Goal: Task Accomplishment & Management: Complete application form

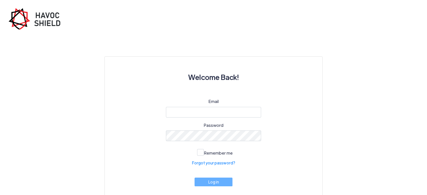
type input "[EMAIL_ADDRESS][DOMAIN_NAME]"
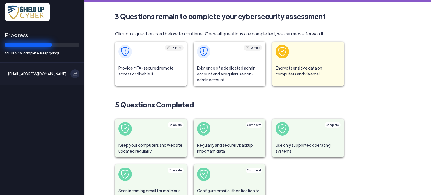
click at [136, 65] on span "Provide MFA-secured remote access or disable it" at bounding box center [151, 71] width 72 height 19
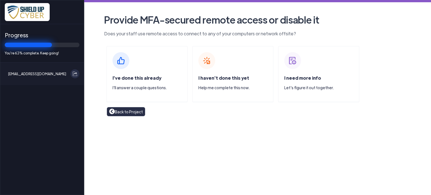
click at [119, 60] on img at bounding box center [120, 60] width 17 height 17
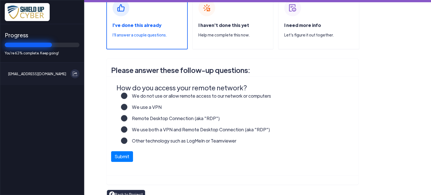
scroll to position [56, 0]
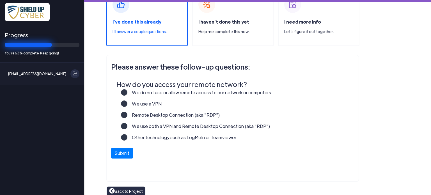
click at [133, 137] on label "Other technology such as LogMeIn or Teamviewer" at bounding box center [181, 139] width 109 height 11
click at [0, 0] on input "Other technology such as LogMeIn or Teamviewer" at bounding box center [0, 0] width 0 height 0
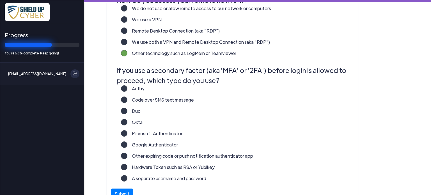
scroll to position [168, 0]
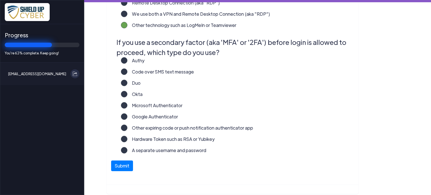
click at [127, 72] on label "Code over SMS text message" at bounding box center [160, 73] width 66 height 11
click at [0, 0] on input "Code over SMS text message" at bounding box center [0, 0] width 0 height 0
click at [121, 166] on button "Submit" at bounding box center [122, 164] width 22 height 11
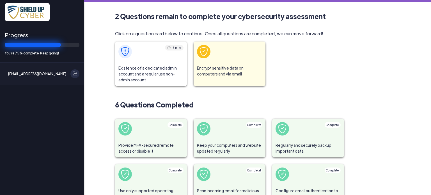
click at [148, 70] on span "Existence of a dedicated admin account and a regular use non-admin account" at bounding box center [151, 74] width 72 height 24
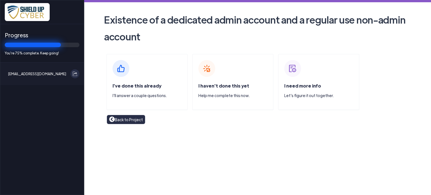
click at [121, 72] on img at bounding box center [120, 68] width 17 height 17
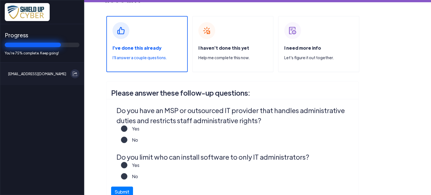
scroll to position [56, 0]
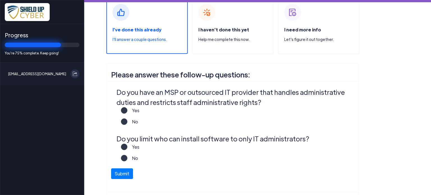
click at [127, 109] on label "Yes" at bounding box center [133, 112] width 12 height 11
click at [0, 0] on input "Yes" at bounding box center [0, 0] width 0 height 0
click at [122, 144] on span at bounding box center [124, 147] width 6 height 6
click at [127, 148] on label "Yes" at bounding box center [133, 149] width 12 height 11
click at [0, 0] on input "Yes" at bounding box center [0, 0] width 0 height 0
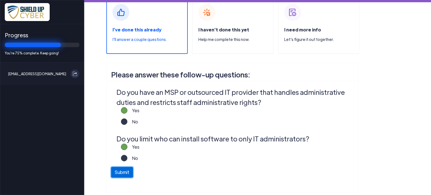
click at [120, 174] on button "Submit" at bounding box center [122, 172] width 22 height 11
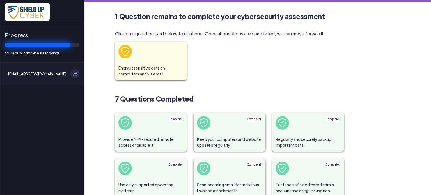
click at [147, 60] on span at bounding box center [151, 52] width 72 height 20
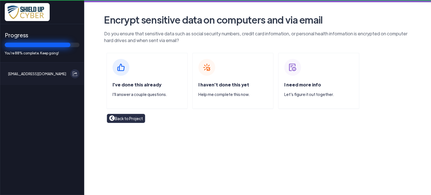
click at [147, 60] on div "I've done this already I'll answer a couple questions." at bounding box center [146, 81] width 81 height 56
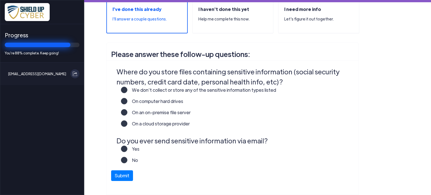
scroll to position [84, 0]
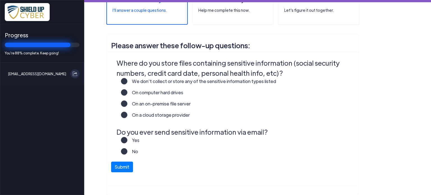
click at [127, 103] on label "On an on-premise file server" at bounding box center [158, 105] width 63 height 11
click at [0, 0] on input "On an on-premise file server" at bounding box center [0, 0] width 0 height 0
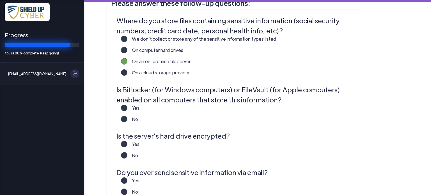
scroll to position [140, 0]
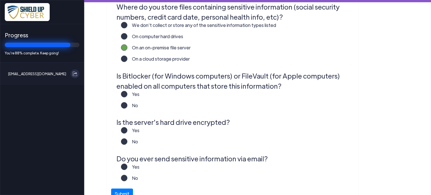
click at [127, 105] on label "No" at bounding box center [132, 107] width 11 height 11
click at [0, 0] on input "No" at bounding box center [0, 0] width 0 height 0
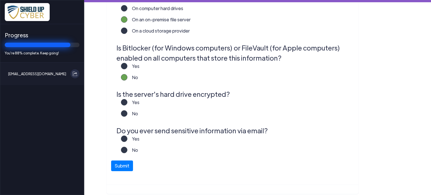
scroll to position [186, 0]
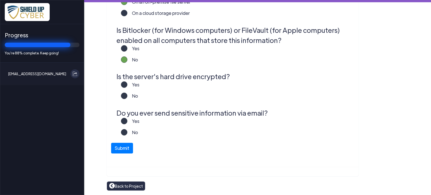
click at [127, 96] on label "No" at bounding box center [132, 98] width 11 height 11
click at [0, 0] on input "No" at bounding box center [0, 0] width 0 height 0
click at [127, 132] on label "No" at bounding box center [132, 134] width 11 height 11
click at [0, 0] on input "No" at bounding box center [0, 0] width 0 height 0
click at [121, 146] on button "Submit" at bounding box center [122, 146] width 22 height 11
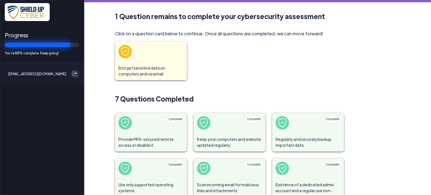
click at [144, 59] on span at bounding box center [151, 52] width 72 height 20
click at [144, 58] on span at bounding box center [151, 52] width 72 height 20
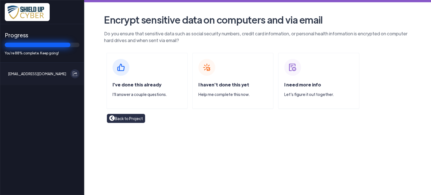
click at [297, 75] on img at bounding box center [292, 67] width 17 height 17
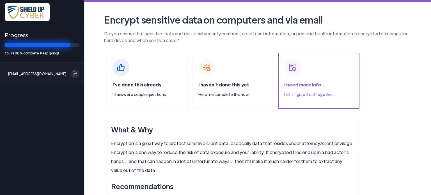
click at [299, 81] on div "I need more info Let's figure it out together." at bounding box center [321, 91] width 75 height 20
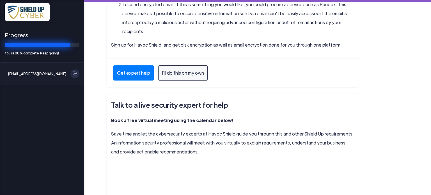
scroll to position [177, 0]
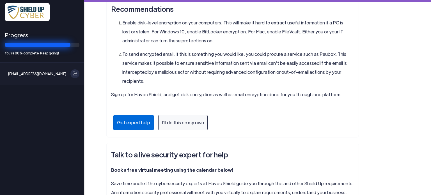
click at [132, 124] on div "Get expert help" at bounding box center [133, 122] width 40 height 15
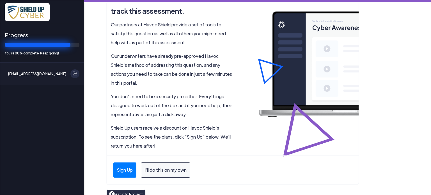
scroll to position [160, 0]
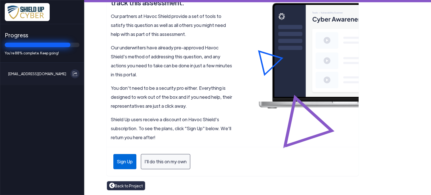
click at [125, 162] on div "Sign Up" at bounding box center [124, 161] width 23 height 15
click at [158, 158] on div "I'll do this on my own" at bounding box center [165, 161] width 49 height 15
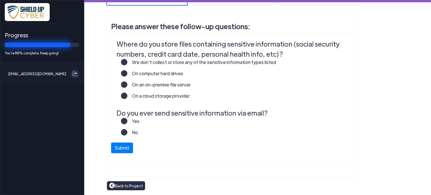
click at [127, 120] on label "Yes" at bounding box center [133, 123] width 12 height 11
click at [0, 0] on input "Yes" at bounding box center [0, 0] width 0 height 0
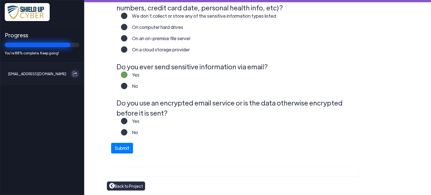
click at [127, 120] on label "Yes" at bounding box center [133, 123] width 12 height 11
click at [0, 0] on input "Yes" at bounding box center [0, 0] width 0 height 0
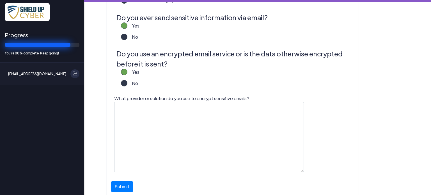
scroll to position [216, 0]
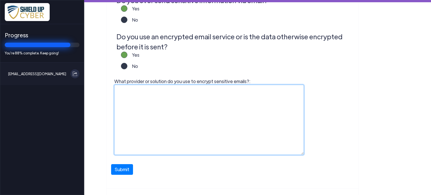
click at [135, 96] on textarea "What provider or solution do you use to encrypt sensitive emails?:" at bounding box center [209, 120] width 190 height 70
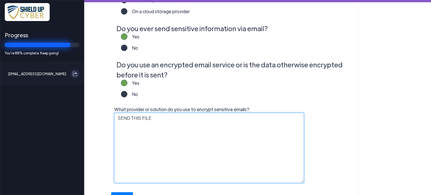
scroll to position [237, 0]
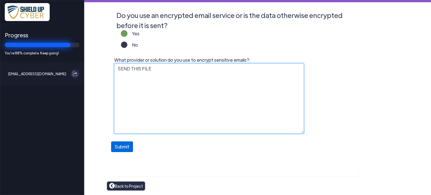
type textarea "SEND THIS FILE"
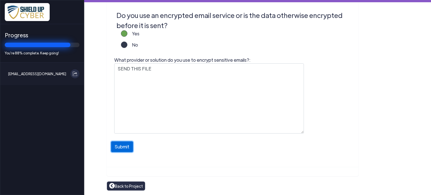
click at [120, 149] on button "Submit" at bounding box center [122, 146] width 22 height 11
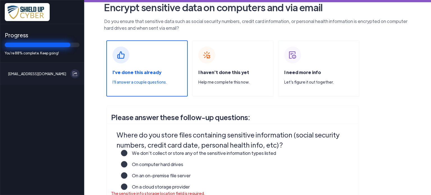
scroll to position [0, 0]
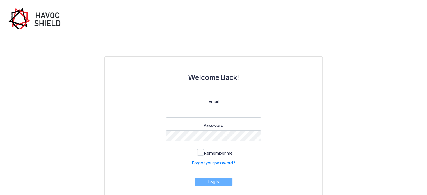
type input "[EMAIL_ADDRESS][DOMAIN_NAME]"
click at [199, 150] on span at bounding box center [200, 152] width 7 height 7
click at [0, 0] on input "Remember me" at bounding box center [0, 0] width 0 height 0
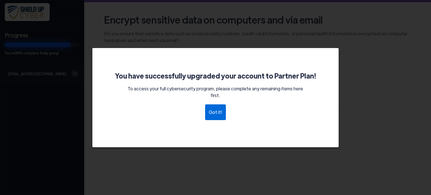
click at [213, 112] on div "Got it!" at bounding box center [215, 112] width 21 height 16
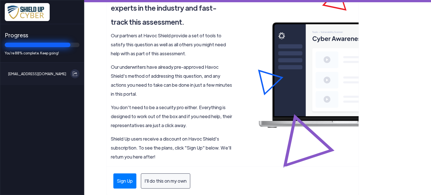
scroll to position [160, 0]
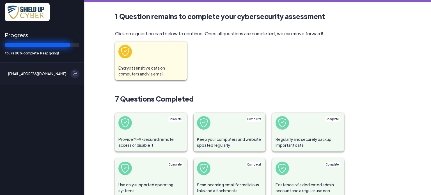
click at [163, 63] on span "Encrypt sensitive data on computers and via email" at bounding box center [151, 71] width 72 height 19
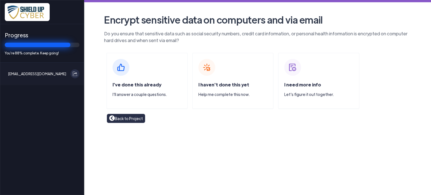
click at [123, 80] on div "I've done this already I'll answer a couple questions." at bounding box center [146, 81] width 81 height 56
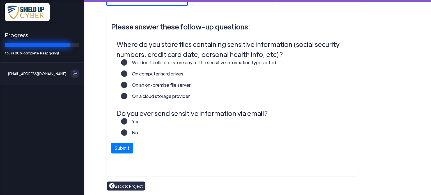
scroll to position [103, 0]
click at [127, 85] on label "On an on-premise file server" at bounding box center [158, 86] width 63 height 11
click at [0, 0] on input "On an on-premise file server" at bounding box center [0, 0] width 0 height 0
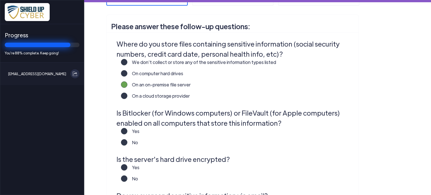
click at [127, 132] on label "Yes" at bounding box center [133, 133] width 12 height 11
click at [0, 0] on input "Yes" at bounding box center [0, 0] width 0 height 0
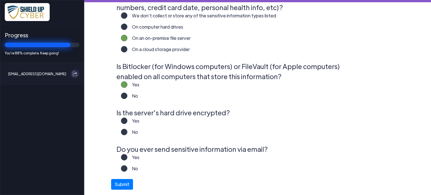
scroll to position [159, 0]
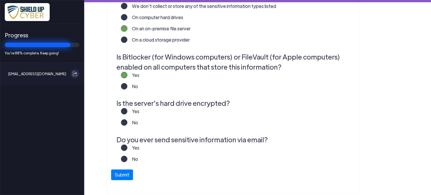
click at [127, 111] on label "Yes" at bounding box center [133, 113] width 12 height 11
click at [0, 0] on input "Yes" at bounding box center [0, 0] width 0 height 0
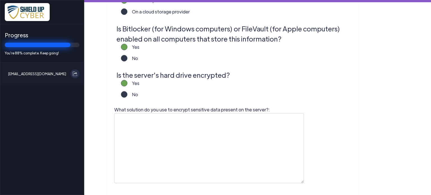
scroll to position [215, 0]
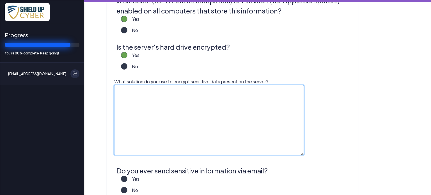
click at [122, 87] on textarea "What solution do you use to encrypt sensitive data present on the server?:" at bounding box center [209, 120] width 190 height 70
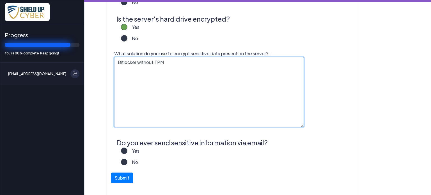
scroll to position [272, 0]
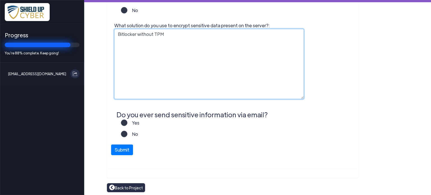
type textarea "Bitlocker without TPM"
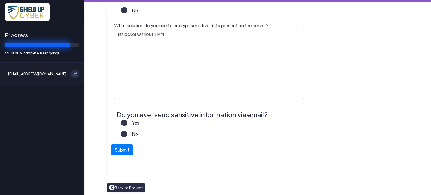
click at [127, 123] on label "Yes" at bounding box center [133, 124] width 12 height 11
click at [0, 0] on input "Yes" at bounding box center [0, 0] width 0 height 0
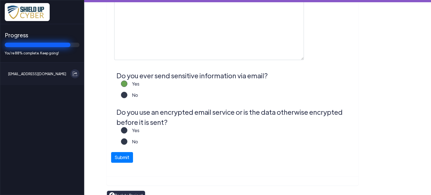
scroll to position [320, 0]
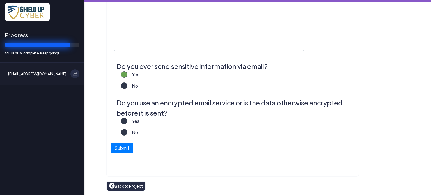
click at [127, 123] on label "Yes" at bounding box center [133, 123] width 12 height 11
click at [0, 0] on input "Yes" at bounding box center [0, 0] width 0 height 0
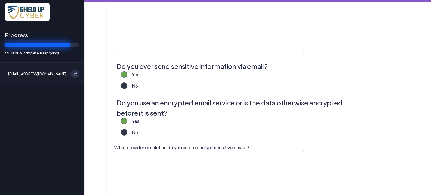
click at [127, 123] on label "Yes" at bounding box center [133, 123] width 12 height 11
click at [0, 0] on input "Yes" at bounding box center [0, 0] width 0 height 0
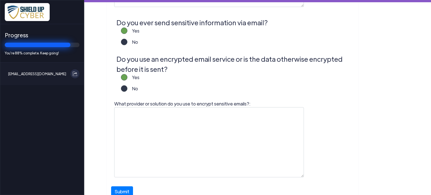
scroll to position [404, 0]
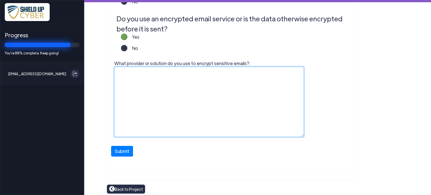
click at [122, 73] on textarea "What provider or solution do you use to encrypt sensitive emails?:" at bounding box center [209, 102] width 190 height 70
click at [123, 73] on textarea "What provider or solution do you use to encrypt sensitive emails?:" at bounding box center [209, 102] width 190 height 70
type textarea "S"
type textarea "s"
type textarea "Sendthisfile.com"
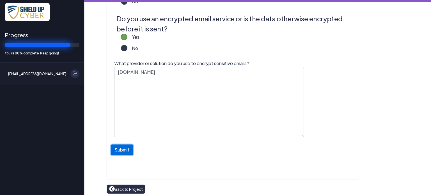
click at [121, 149] on button "Submit" at bounding box center [122, 149] width 22 height 11
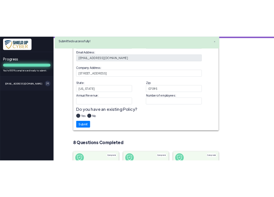
scroll to position [56, 0]
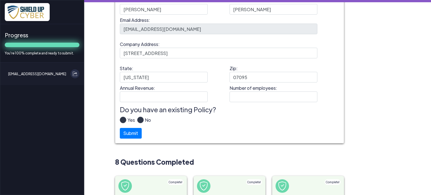
click at [126, 118] on label "Yes" at bounding box center [130, 122] width 9 height 11
click at [0, 0] on input "Yes" at bounding box center [0, 0] width 0 height 0
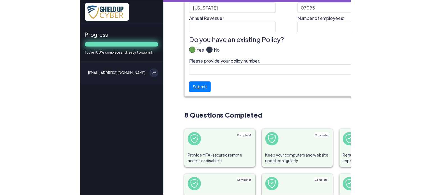
scroll to position [140, 0]
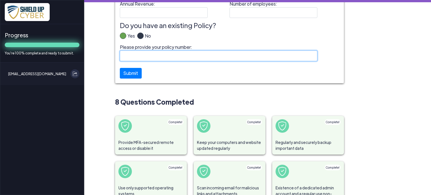
click at [128, 55] on input "Please provide your policy number:" at bounding box center [218, 55] width 197 height 11
paste input "B14044YRS022-02"
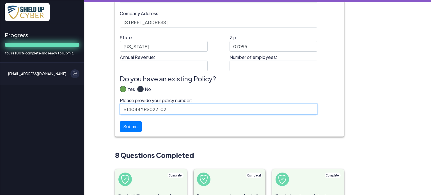
scroll to position [84, 0]
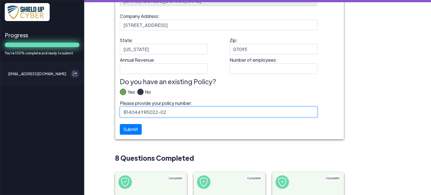
type input "B14044YRS022-02"
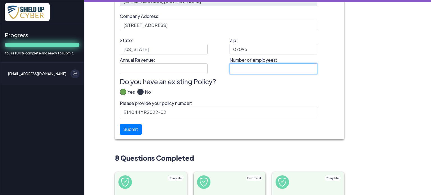
click at [240, 71] on input "Number of employees:" at bounding box center [273, 68] width 88 height 11
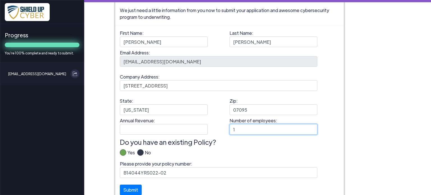
scroll to position [0, 0]
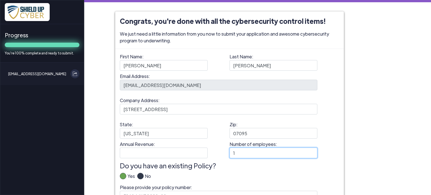
type input "1"
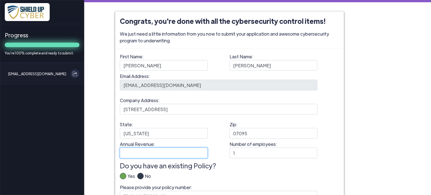
click at [128, 151] on input "Annual Revenue:" at bounding box center [164, 153] width 88 height 11
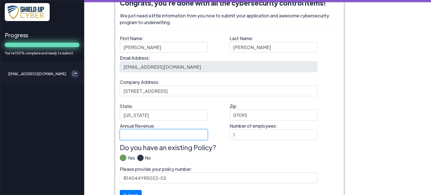
scroll to position [28, 0]
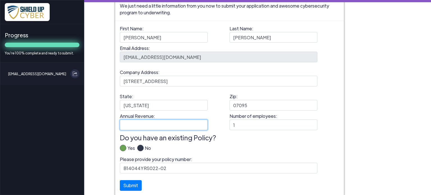
click at [123, 122] on input "Annual Revenue:" at bounding box center [164, 124] width 88 height 11
click at [131, 125] on input "$208685" at bounding box center [164, 124] width 88 height 11
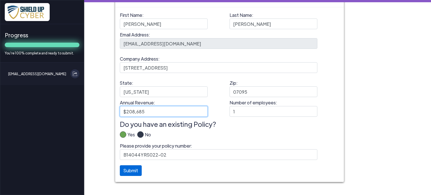
scroll to position [56, 0]
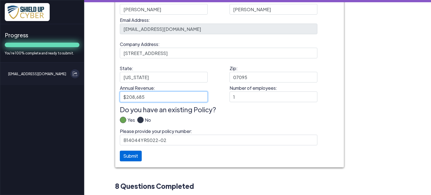
type input "$208,685"
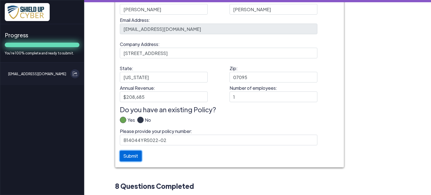
click at [125, 156] on button "Submit" at bounding box center [131, 156] width 22 height 11
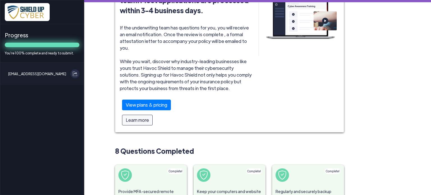
scroll to position [40, 0]
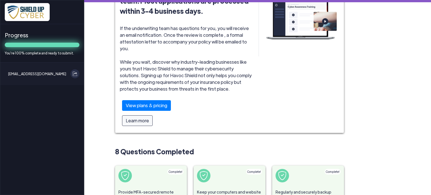
click at [135, 124] on div at bounding box center [186, 128] width 143 height 9
click at [136, 115] on div "Learn more" at bounding box center [137, 120] width 31 height 11
